Goal: Find specific page/section

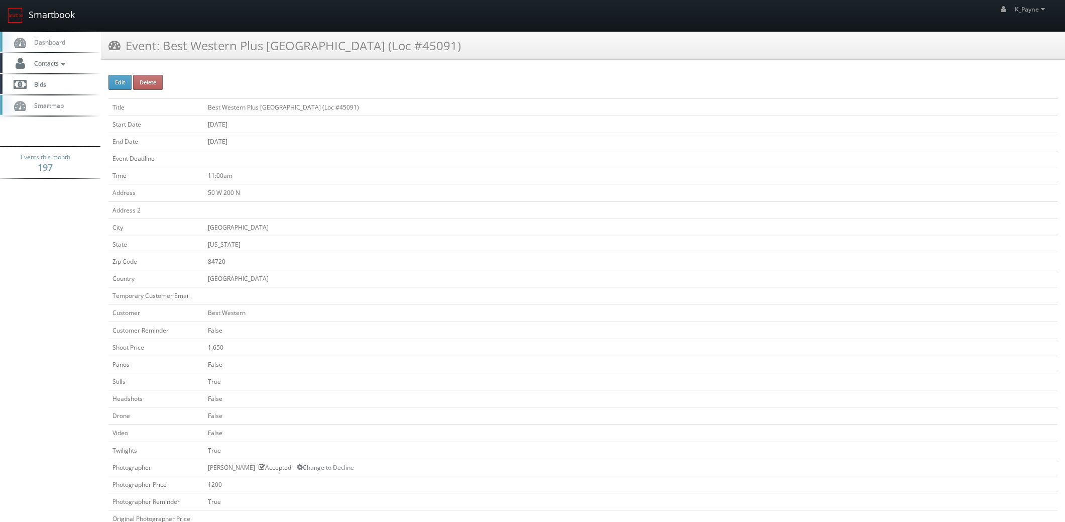
click at [58, 9] on link "Smartbook" at bounding box center [41, 15] width 82 height 31
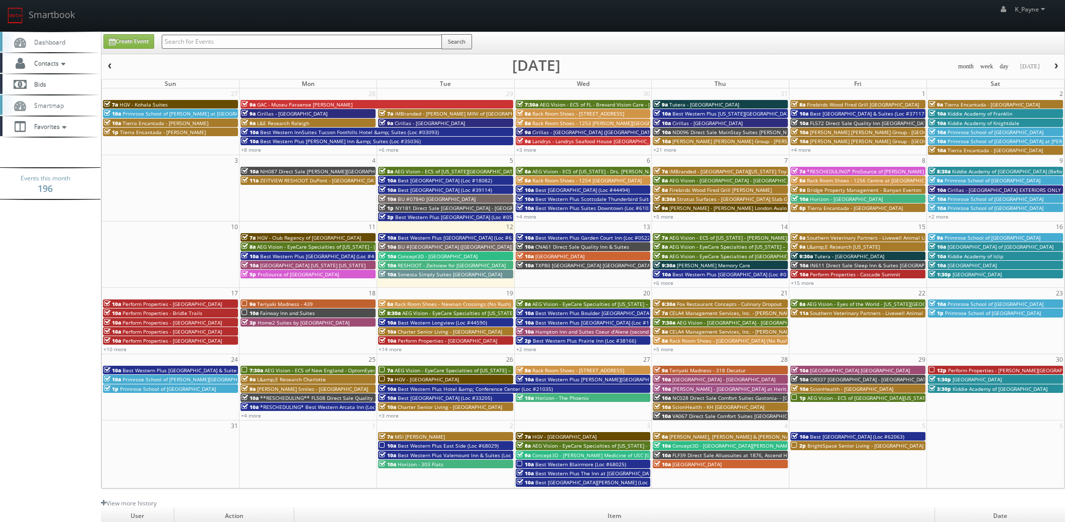
click at [191, 36] on input "text" at bounding box center [302, 42] width 280 height 14
type input "taylor"
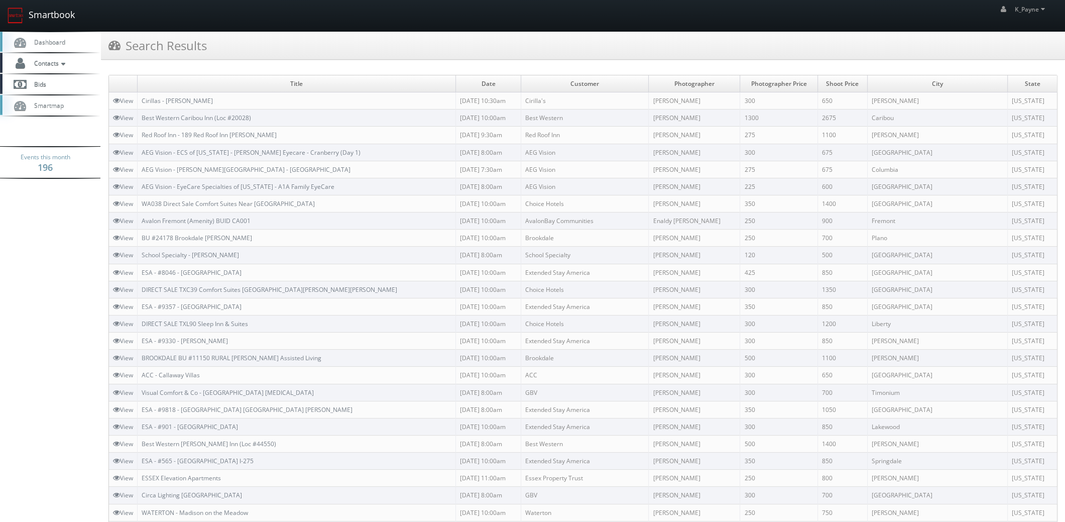
click at [52, 17] on link "Smartbook" at bounding box center [41, 15] width 82 height 31
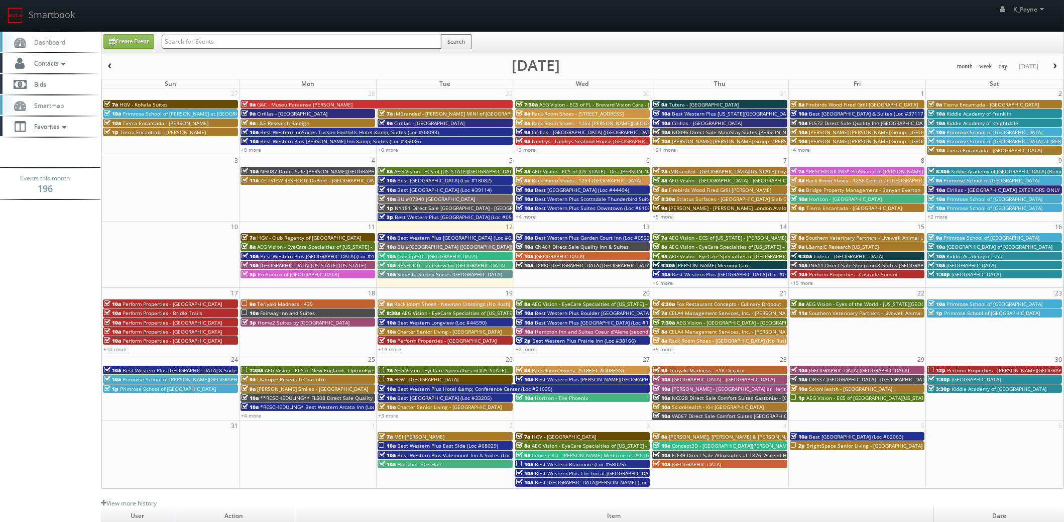
click at [229, 42] on input "text" at bounding box center [302, 42] width 280 height 14
type input "19093"
